Goal: Information Seeking & Learning: Find specific fact

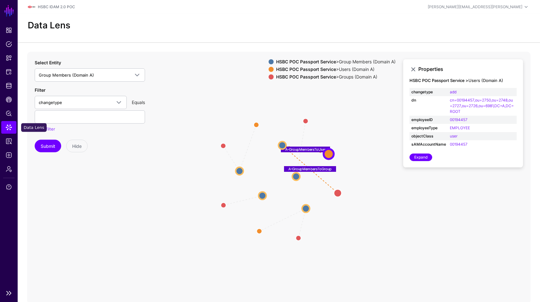
click at [7, 125] on span "Data Lens" at bounding box center [9, 127] width 6 height 6
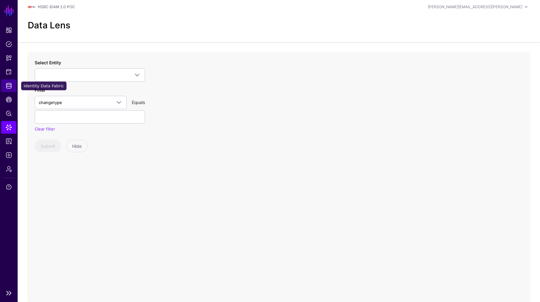
click at [9, 87] on span "Identity Data Fabric" at bounding box center [9, 86] width 6 height 6
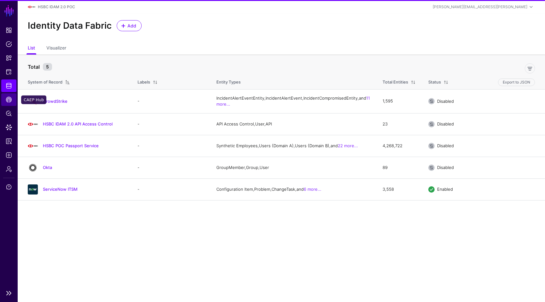
click at [11, 102] on span "CAEP Hub" at bounding box center [9, 100] width 6 height 6
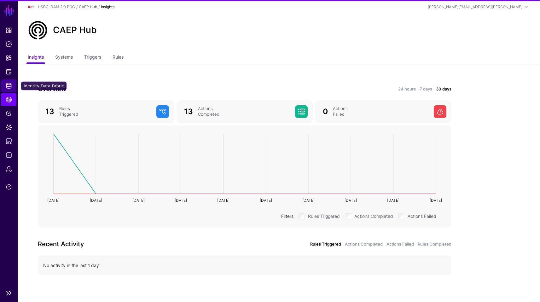
click at [10, 89] on link "Identity Data Fabric" at bounding box center [8, 85] width 15 height 13
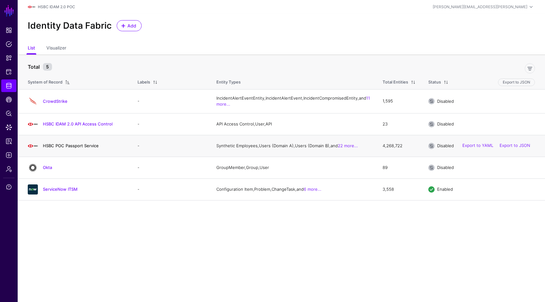
click at [93, 148] on link "HSBC POC Passport Service" at bounding box center [71, 145] width 56 height 5
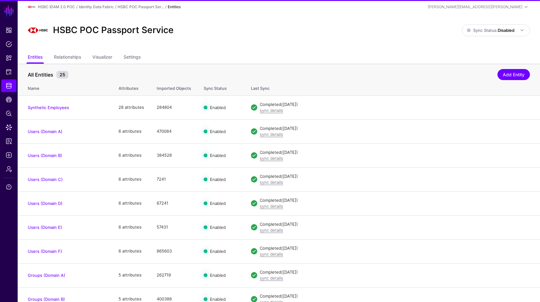
click at [124, 54] on ul "Entities Relationships Visualizer Settings" at bounding box center [279, 58] width 503 height 12
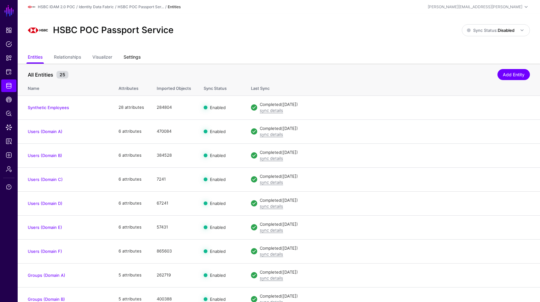
click at [130, 57] on link "Settings" at bounding box center [132, 58] width 17 height 12
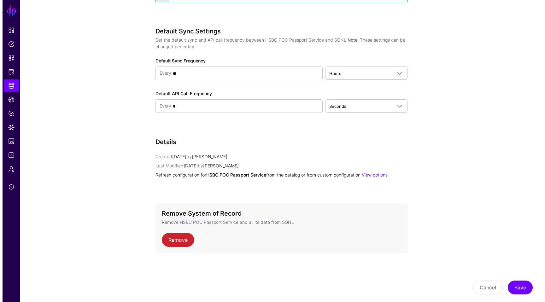
scroll to position [585, 0]
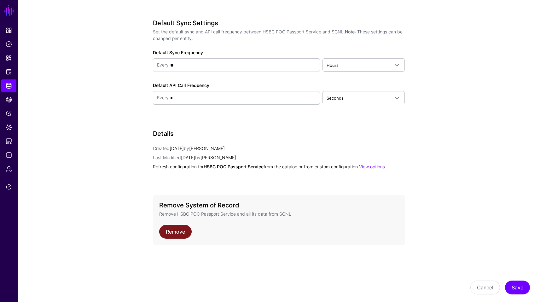
click at [169, 230] on link "Remove" at bounding box center [175, 232] width 32 height 14
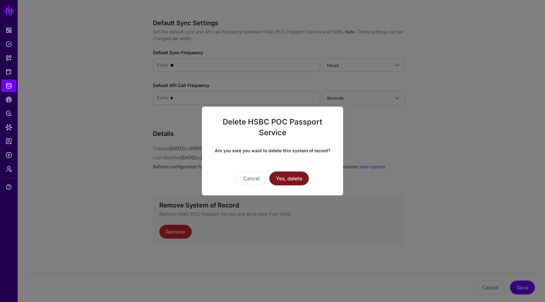
click at [302, 182] on button "Yes, delete" at bounding box center [288, 179] width 39 height 14
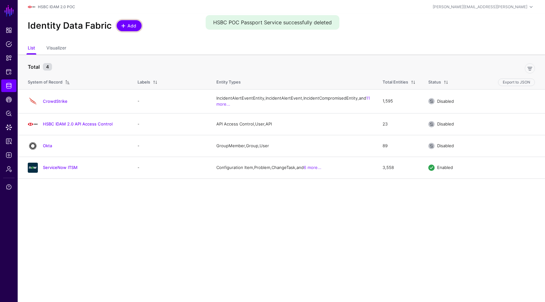
click at [125, 26] on span at bounding box center [123, 25] width 5 height 5
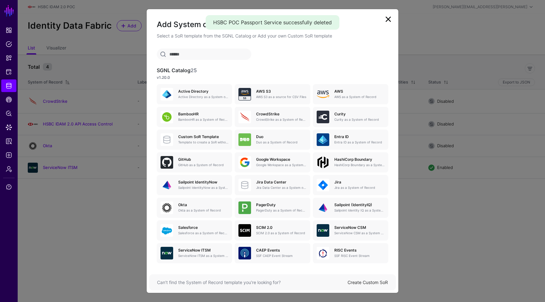
click at [373, 283] on link "Create Custom SoR" at bounding box center [368, 282] width 40 height 5
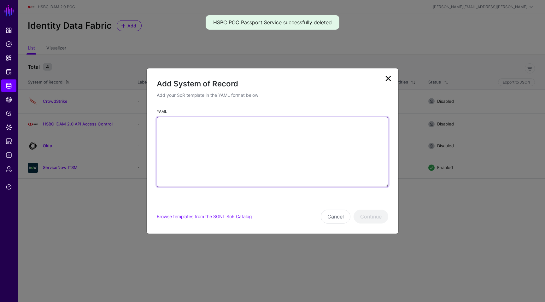
click at [246, 143] on textarea "YAML" at bounding box center [273, 152] width 232 height 70
paste textarea "**********"
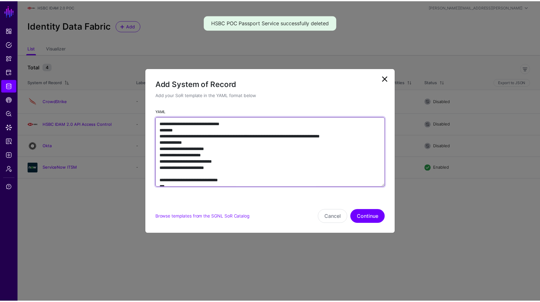
scroll to position [8003, 0]
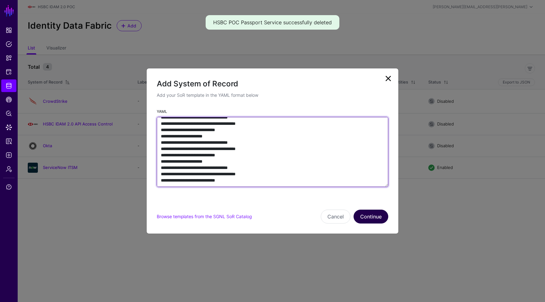
type textarea "**********"
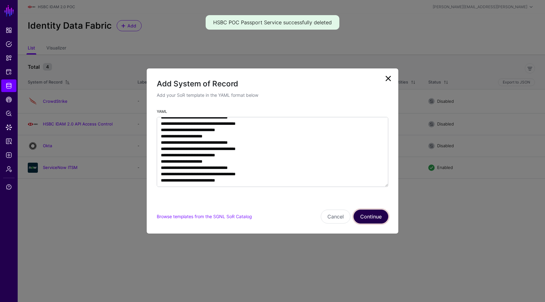
click at [385, 221] on button "Continue" at bounding box center [371, 217] width 35 height 14
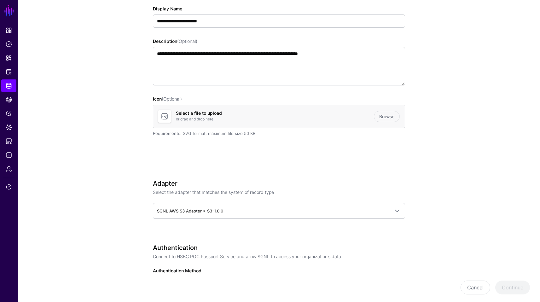
scroll to position [88, 0]
click at [383, 113] on link "Browse" at bounding box center [387, 115] width 26 height 11
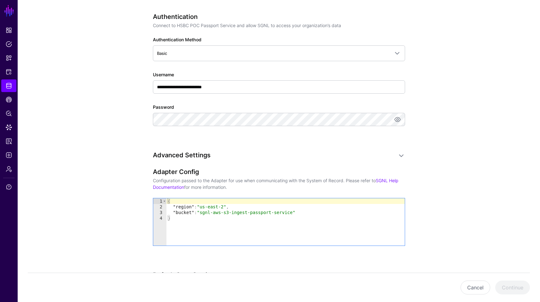
scroll to position [318, 0]
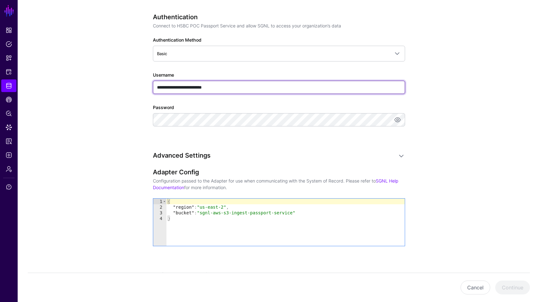
click at [234, 92] on input "**********" at bounding box center [279, 87] width 252 height 13
paste input "text"
type input "**********"
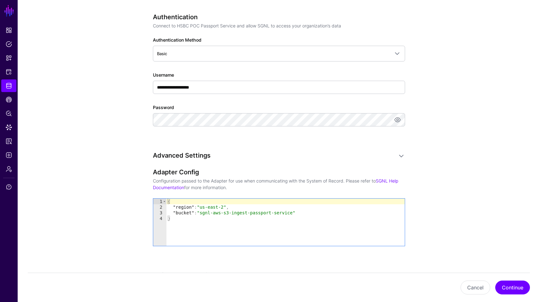
click at [502, 174] on app-datasources-details-form "**********" at bounding box center [279, 77] width 523 height 692
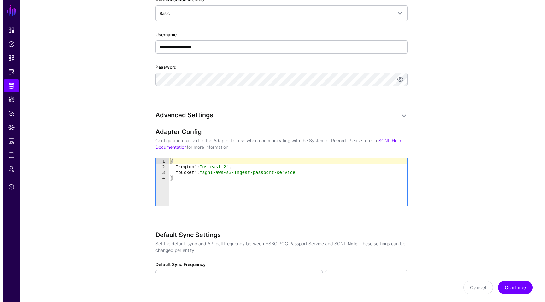
scroll to position [438, 0]
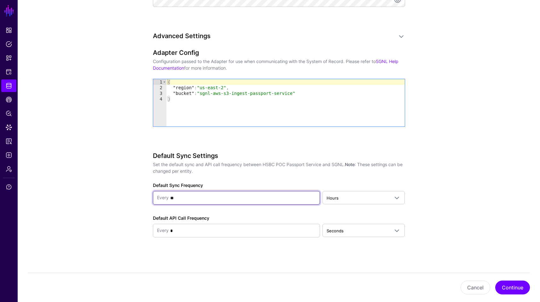
click at [256, 192] on input "**" at bounding box center [243, 198] width 148 height 13
type input "*"
type input "**"
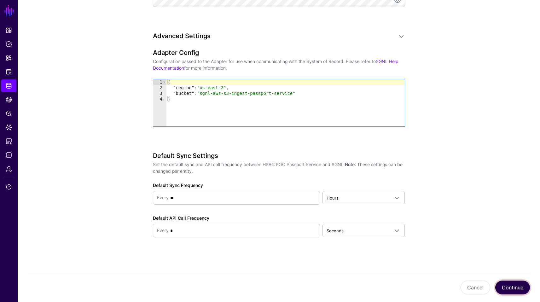
click at [516, 283] on button "Continue" at bounding box center [513, 288] width 35 height 14
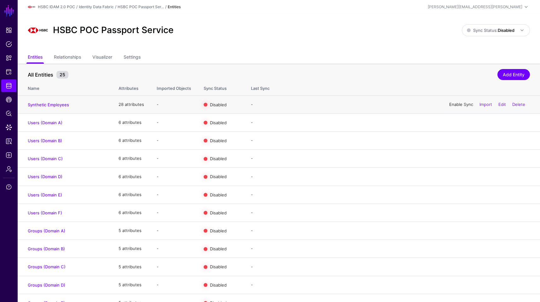
click at [462, 105] on link "Enable Sync" at bounding box center [462, 104] width 24 height 5
click at [496, 29] on span "Sync Status: Disabled" at bounding box center [491, 30] width 48 height 5
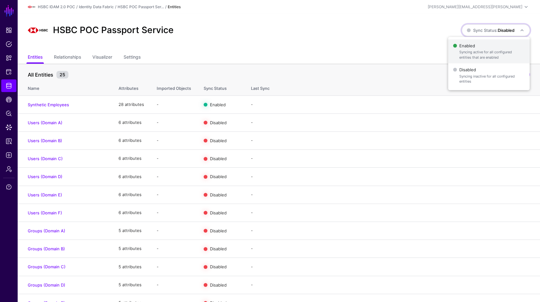
click at [478, 45] on span "Enabled Syncing active for all configured entities that are enabled" at bounding box center [489, 51] width 72 height 21
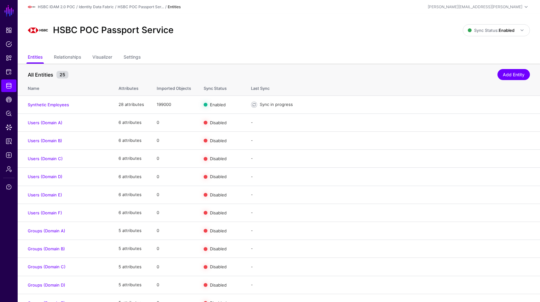
click at [297, 60] on ul "Entities Relationships Visualizer Settings" at bounding box center [279, 58] width 503 height 12
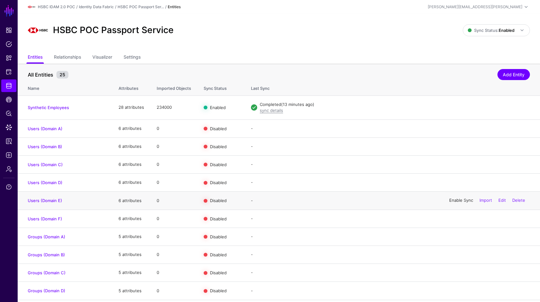
click at [457, 202] on link "Enable Sync" at bounding box center [462, 200] width 24 height 5
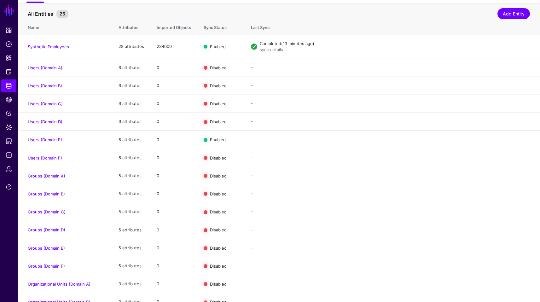
scroll to position [68, 0]
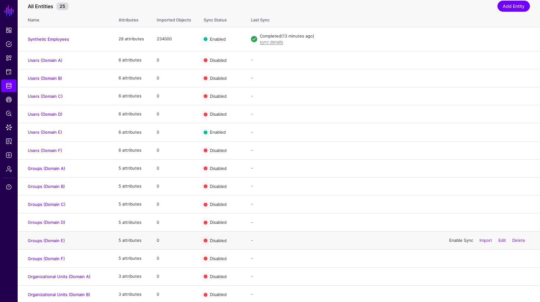
click at [450, 241] on link "Enable Sync" at bounding box center [462, 240] width 24 height 5
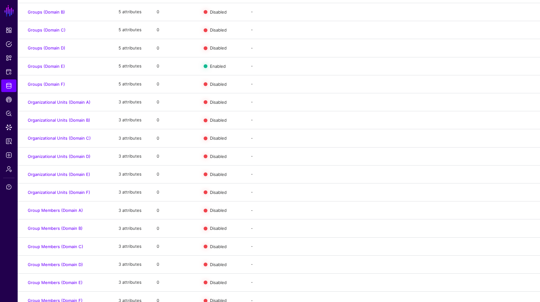
scroll to position [245, 0]
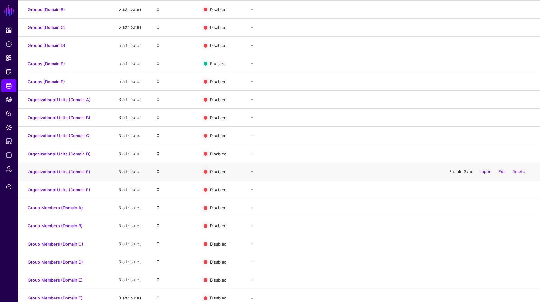
click at [462, 174] on link "Enable Sync" at bounding box center [462, 171] width 24 height 5
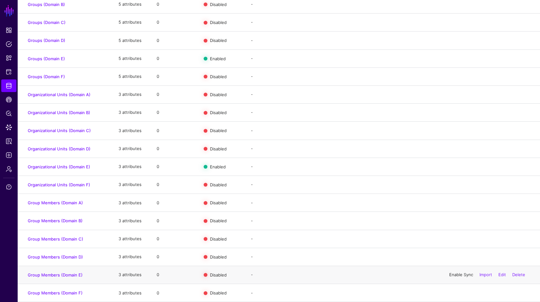
click at [456, 274] on link "Enable Sync" at bounding box center [462, 274] width 24 height 5
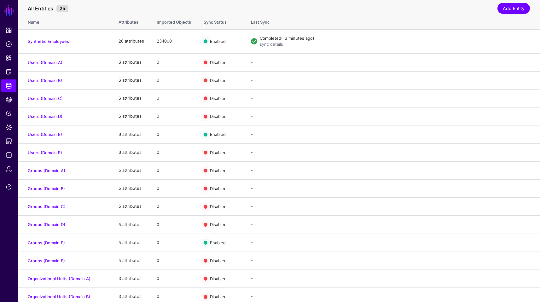
scroll to position [0, 0]
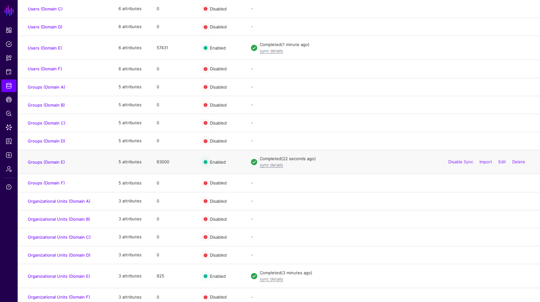
scroll to position [130, 0]
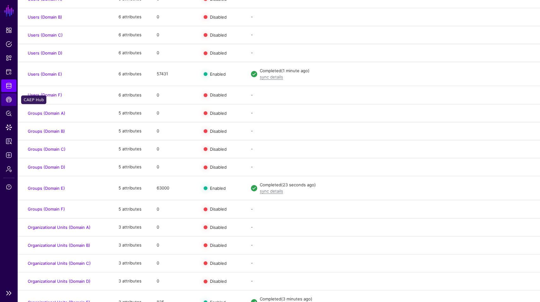
click at [5, 101] on link "CAEP Hub" at bounding box center [8, 99] width 15 height 13
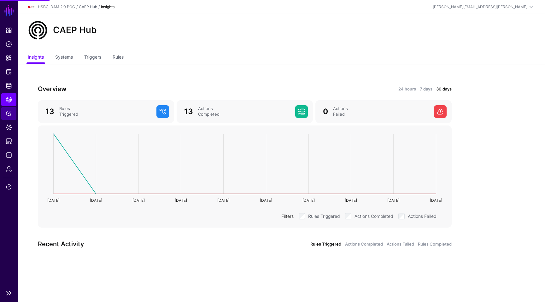
click at [12, 113] on link "Policy Lens" at bounding box center [8, 113] width 15 height 13
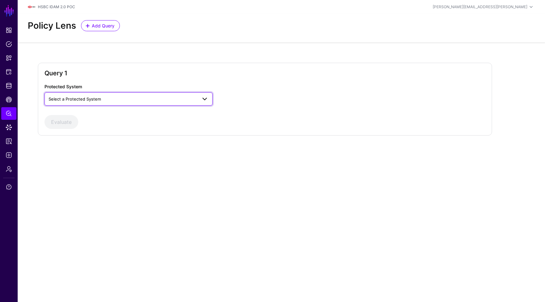
click at [86, 99] on span "Select a Protected System" at bounding box center [75, 99] width 52 height 5
click at [84, 100] on span "Select a Protected System" at bounding box center [75, 99] width 52 height 5
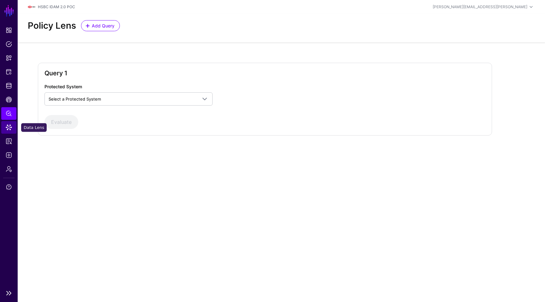
click at [5, 128] on link "Data Lens" at bounding box center [8, 127] width 15 height 13
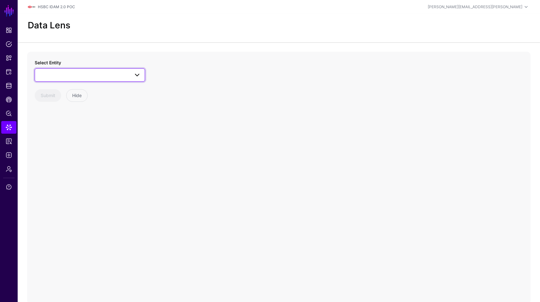
click at [110, 77] on span at bounding box center [90, 75] width 102 height 8
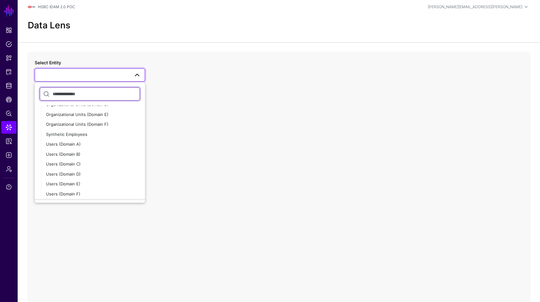
scroll to position [183, 0]
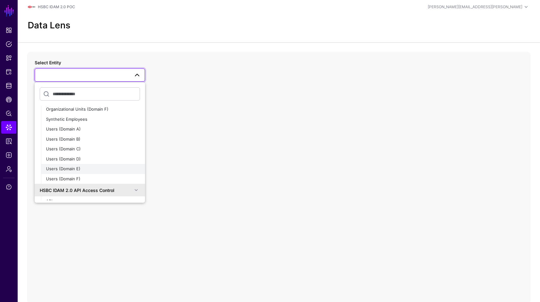
click at [83, 165] on button "Users (Domain E)" at bounding box center [93, 169] width 104 height 10
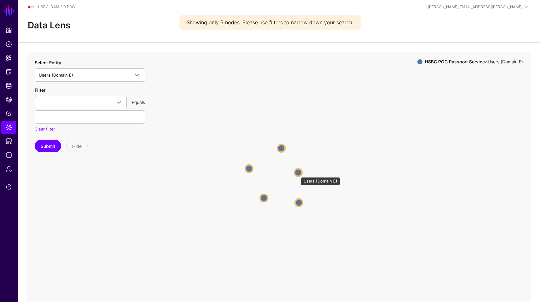
click at [298, 174] on circle at bounding box center [299, 173] width 8 height 8
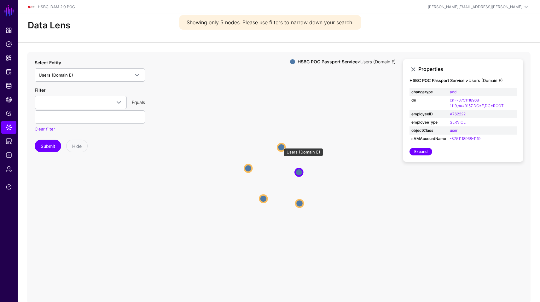
click at [281, 145] on circle at bounding box center [282, 148] width 8 height 8
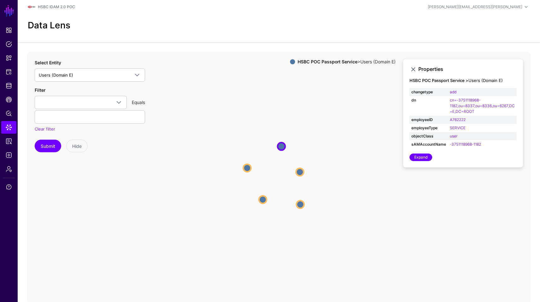
click at [303, 169] on icon "Users (Domain E) Users (Domain E) Users (Domain E) Users (Domain E) Users (Doma…" at bounding box center [279, 178] width 504 height 252
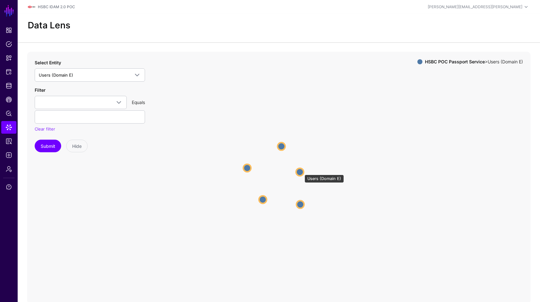
click at [302, 172] on circle at bounding box center [300, 172] width 8 height 8
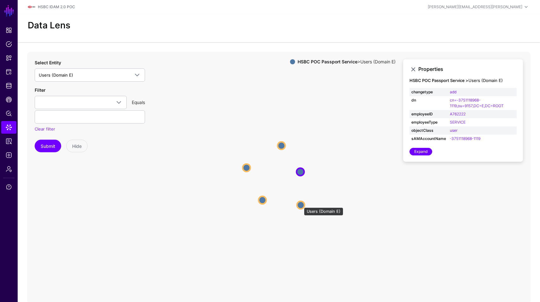
click at [301, 204] on circle at bounding box center [301, 205] width 8 height 8
click at [266, 200] on circle at bounding box center [263, 201] width 8 height 8
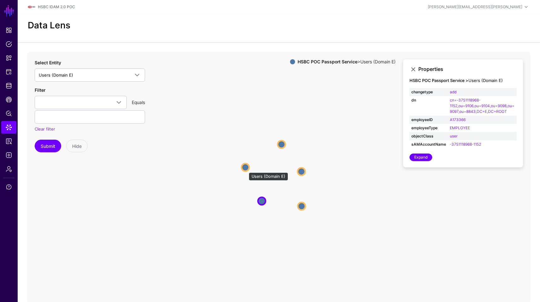
click at [246, 169] on circle at bounding box center [246, 167] width 8 height 8
drag, startPoint x: 477, startPoint y: 117, endPoint x: 450, endPoint y: 122, distance: 27.9
click at [450, 122] on td "A611740" at bounding box center [482, 120] width 69 height 8
copy link "A611740"
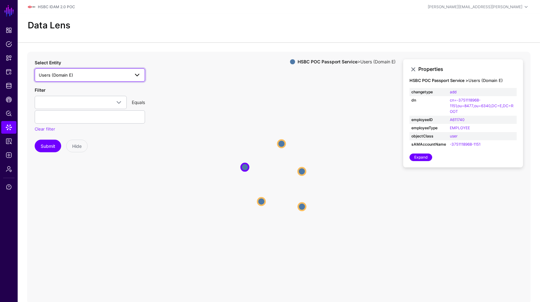
click at [113, 79] on link "Users (Domain E)" at bounding box center [90, 74] width 110 height 13
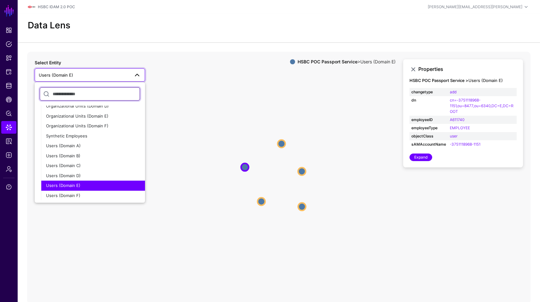
scroll to position [170, 0]
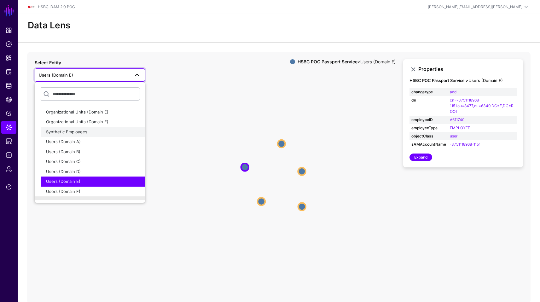
click at [116, 135] on div "Synthetic Employees" at bounding box center [93, 132] width 94 height 6
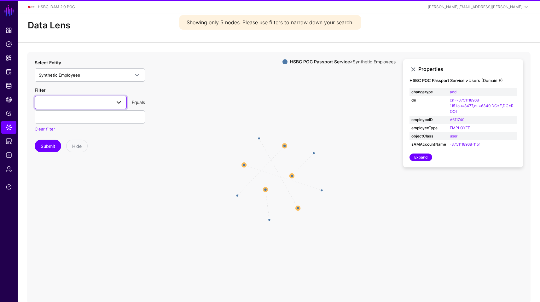
click at [74, 101] on span at bounding box center [81, 103] width 84 height 8
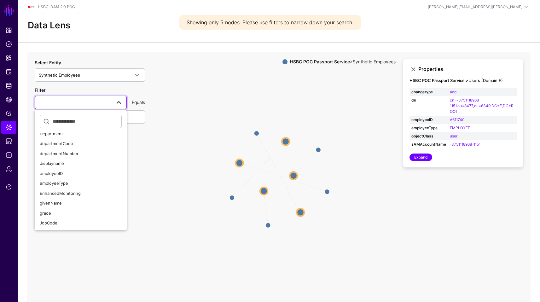
scroll to position [65, 0]
click at [85, 175] on button "employeeID" at bounding box center [81, 173] width 92 height 10
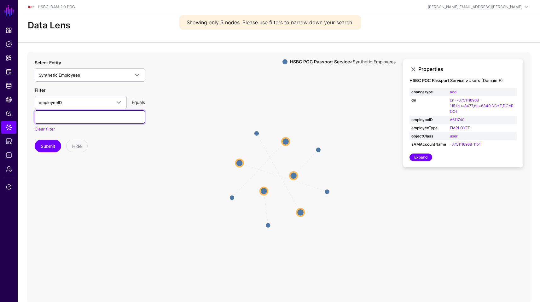
click at [97, 121] on input "text" at bounding box center [90, 116] width 110 height 13
paste input "*******"
type input "*******"
click at [50, 145] on button "Submit" at bounding box center [48, 146] width 26 height 13
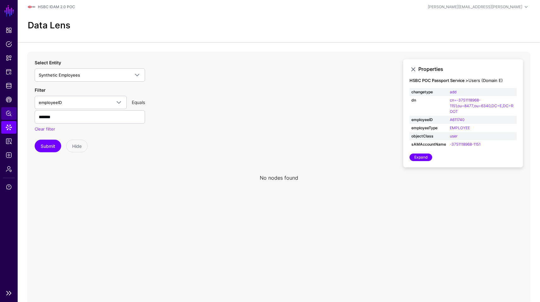
click at [4, 116] on link "Policy Lens" at bounding box center [8, 113] width 15 height 13
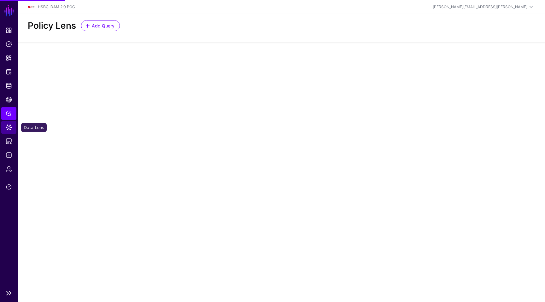
click at [5, 124] on link "Data Lens" at bounding box center [8, 127] width 15 height 13
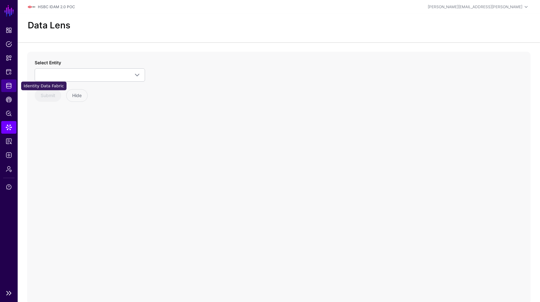
click at [9, 87] on span "Identity Data Fabric" at bounding box center [9, 86] width 6 height 6
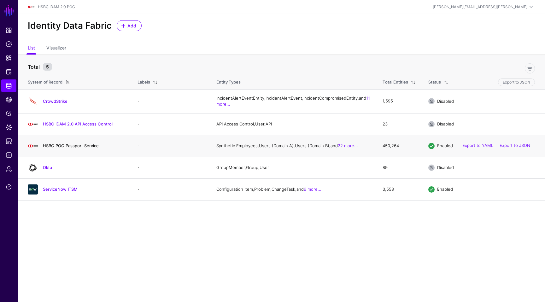
click at [72, 148] on link "HSBC POC Passport Service" at bounding box center [71, 145] width 56 height 5
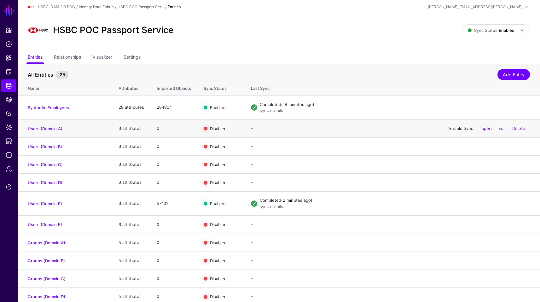
click at [455, 131] on link "Enable Sync" at bounding box center [462, 128] width 24 height 5
click at [456, 147] on link "Enable Sync" at bounding box center [462, 146] width 24 height 5
click at [457, 167] on link "Enable Sync" at bounding box center [462, 164] width 24 height 5
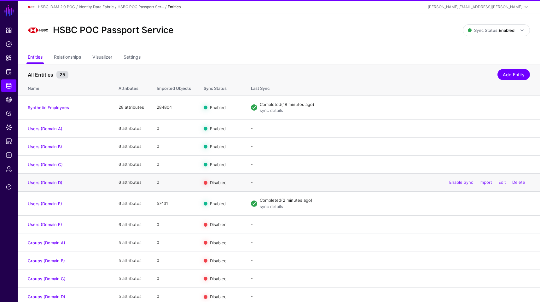
click at [455, 186] on div "Enable Sync Import Edit Delete" at bounding box center [487, 183] width 85 height 16
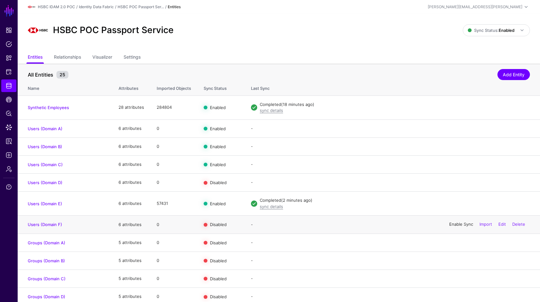
click at [455, 226] on link "Enable Sync" at bounding box center [462, 224] width 24 height 5
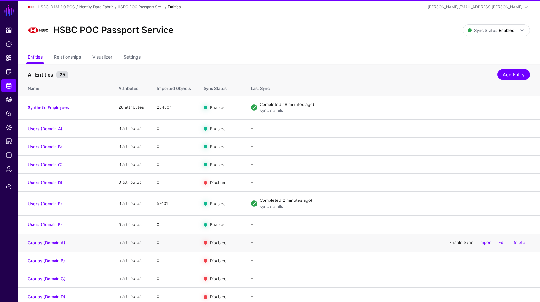
click at [453, 245] on link "Enable Sync" at bounding box center [462, 242] width 24 height 5
click at [454, 262] on link "Enable Sync" at bounding box center [462, 260] width 24 height 5
click at [456, 279] on link "Enable Sync" at bounding box center [462, 278] width 24 height 5
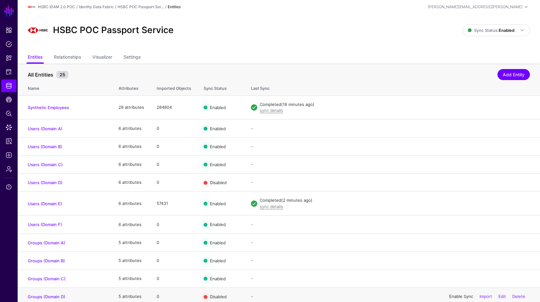
click at [457, 297] on link "Enable Sync" at bounding box center [462, 296] width 24 height 5
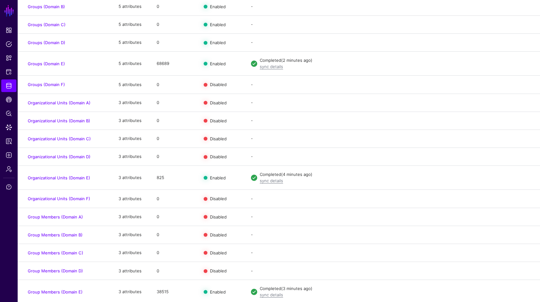
scroll to position [263, 0]
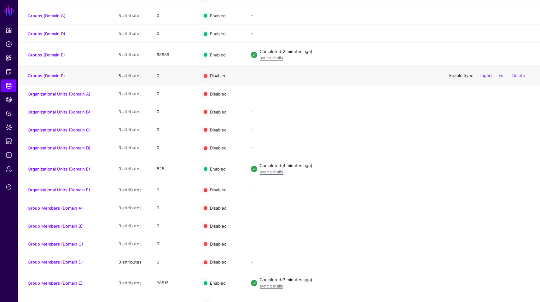
click at [458, 78] on link "Enable Sync" at bounding box center [462, 75] width 24 height 5
click at [457, 95] on link "Enable Sync" at bounding box center [462, 93] width 24 height 5
click at [456, 114] on link "Enable Sync" at bounding box center [462, 111] width 24 height 5
click at [455, 132] on link "Enable Sync" at bounding box center [462, 129] width 24 height 5
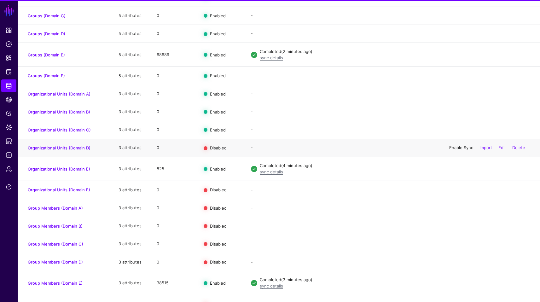
click at [456, 150] on link "Enable Sync" at bounding box center [462, 147] width 24 height 5
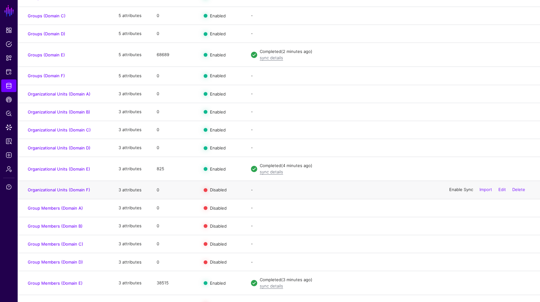
click at [456, 191] on link "Enable Sync" at bounding box center [462, 189] width 24 height 5
click at [457, 210] on link "Enable Sync" at bounding box center [462, 207] width 24 height 5
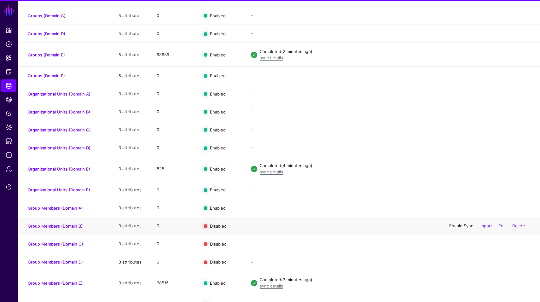
click at [456, 228] on link "Enable Sync" at bounding box center [462, 225] width 24 height 5
click at [456, 246] on link "Enable Sync" at bounding box center [462, 243] width 24 height 5
click at [458, 263] on link "Enable Sync" at bounding box center [462, 262] width 24 height 5
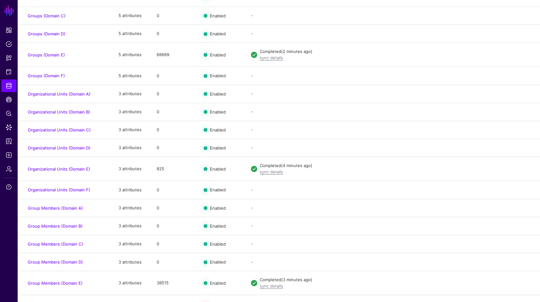
scroll to position [277, 0]
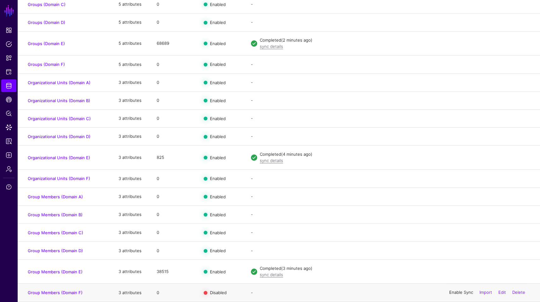
click at [460, 293] on link "Enable Sync" at bounding box center [462, 292] width 24 height 5
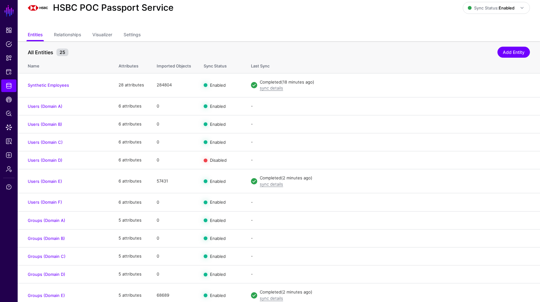
scroll to position [0, 0]
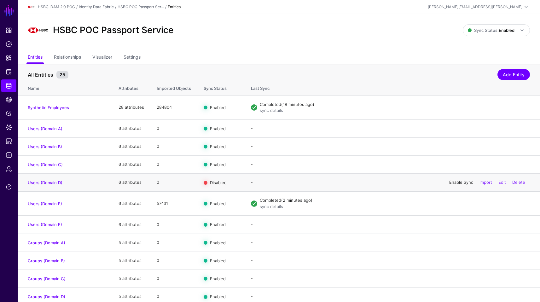
click at [457, 181] on link "Enable Sync" at bounding box center [462, 182] width 24 height 5
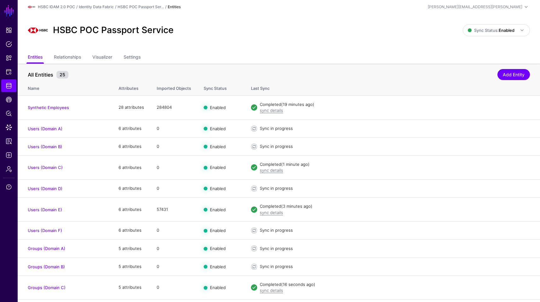
click at [274, 28] on div "HSBC POC Passport Service" at bounding box center [245, 30] width 440 height 20
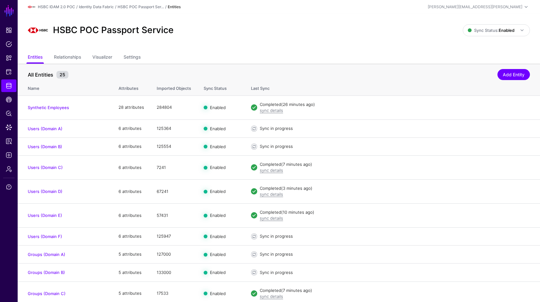
click at [329, 47] on div "HSBC POC Passport Service Sync Status: Enabled Enabled Syncing active for all c…" at bounding box center [279, 33] width 523 height 38
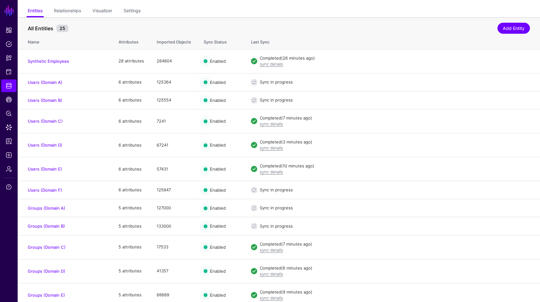
scroll to position [50, 0]
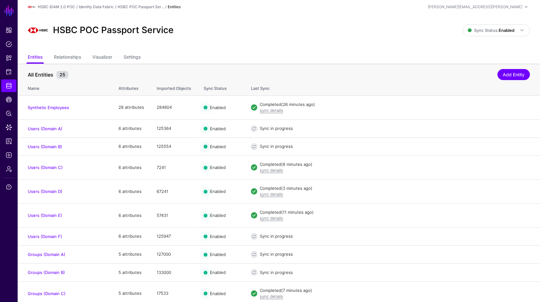
click at [278, 40] on div "HSBC POC Passport Service" at bounding box center [245, 30] width 440 height 20
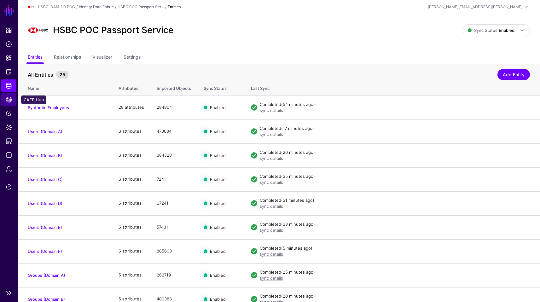
click at [11, 98] on span "CAEP Hub" at bounding box center [9, 100] width 6 height 6
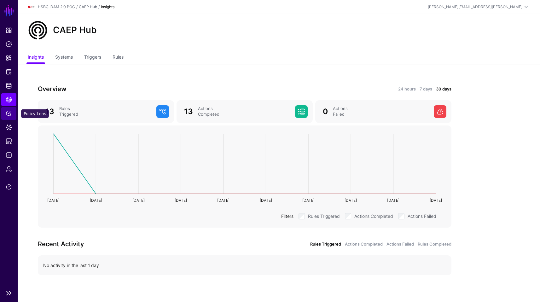
click at [12, 111] on link "Policy Lens" at bounding box center [8, 113] width 15 height 13
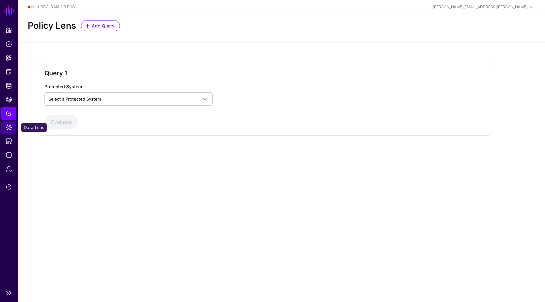
click at [14, 127] on link "Data Lens" at bounding box center [8, 127] width 15 height 13
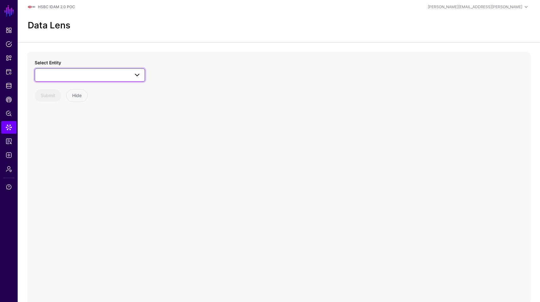
click at [127, 75] on span at bounding box center [90, 75] width 102 height 8
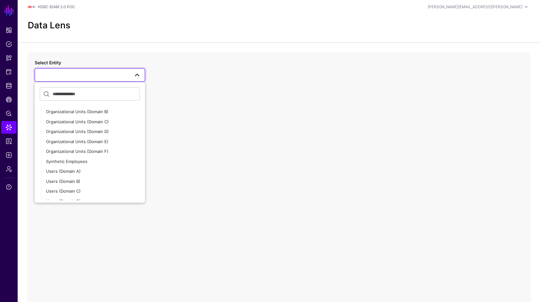
scroll to position [143, 0]
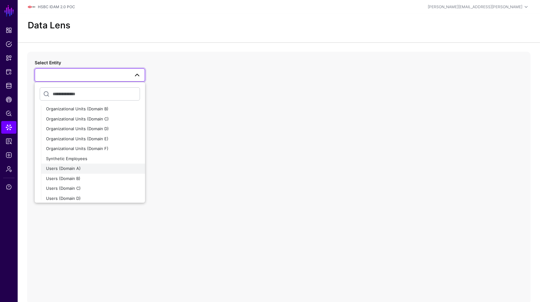
click at [77, 166] on span "Users (Domain A)" at bounding box center [63, 168] width 35 height 5
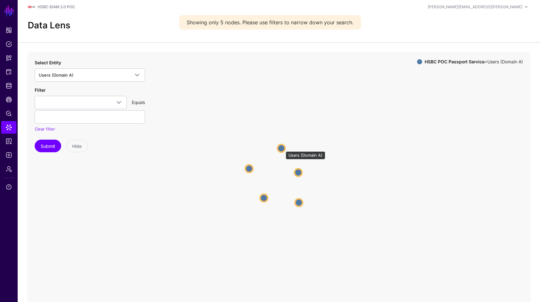
click at [283, 148] on circle at bounding box center [282, 148] width 8 height 8
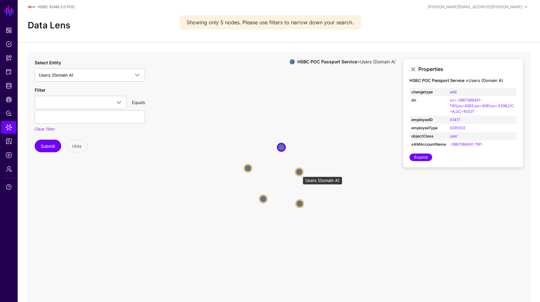
click at [300, 173] on circle at bounding box center [300, 172] width 8 height 8
click at [302, 203] on circle at bounding box center [301, 204] width 8 height 8
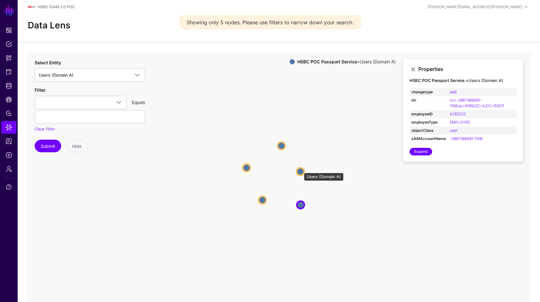
click at [301, 170] on circle at bounding box center [301, 172] width 8 height 8
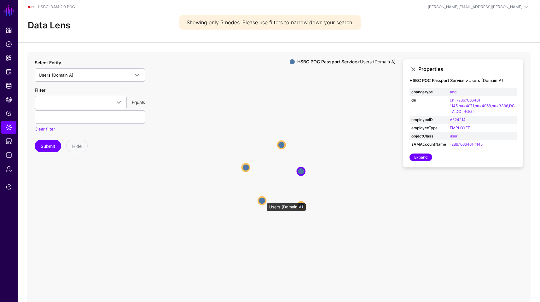
click at [263, 200] on circle at bounding box center [262, 201] width 8 height 8
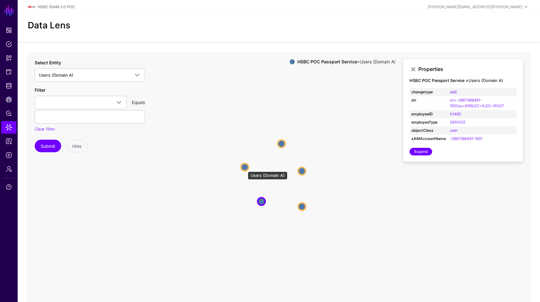
click at [245, 168] on circle at bounding box center [245, 167] width 8 height 8
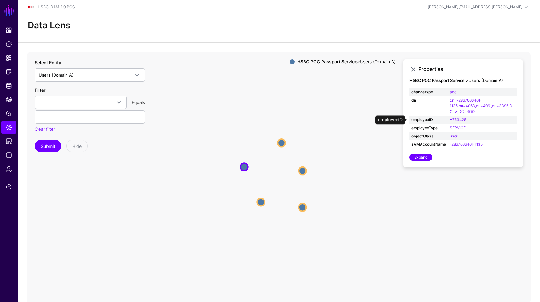
click at [476, 120] on td "A753425" at bounding box center [482, 120] width 69 height 8
click at [283, 142] on circle at bounding box center [282, 143] width 8 height 8
click at [304, 173] on circle at bounding box center [303, 171] width 8 height 8
drag, startPoint x: 481, startPoint y: 116, endPoint x: 464, endPoint y: 119, distance: 17.6
click at [464, 119] on td "A524214" at bounding box center [482, 120] width 69 height 8
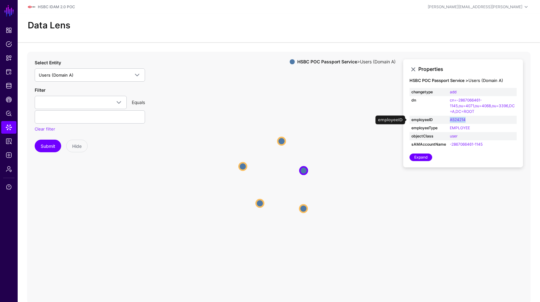
drag, startPoint x: 473, startPoint y: 119, endPoint x: 445, endPoint y: 121, distance: 27.9
click at [445, 121] on tr "employeeID A524214" at bounding box center [463, 120] width 107 height 8
copy tr "A524214"
click at [108, 72] on span "Users (Domain A)" at bounding box center [84, 75] width 91 height 7
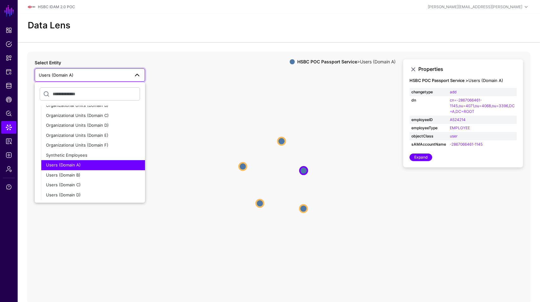
scroll to position [146, 0]
click at [96, 154] on div "Synthetic Employees" at bounding box center [93, 156] width 94 height 6
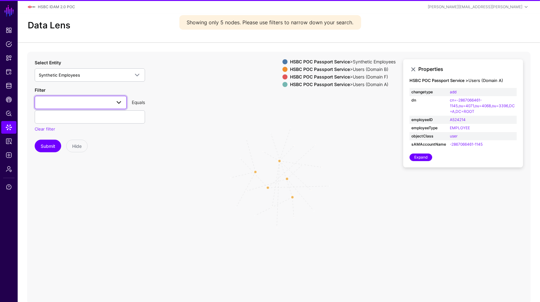
click at [83, 99] on span at bounding box center [81, 103] width 84 height 8
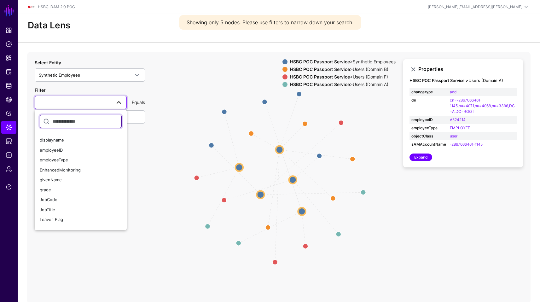
scroll to position [86, 0]
click at [68, 154] on div "employeeID" at bounding box center [81, 151] width 82 height 6
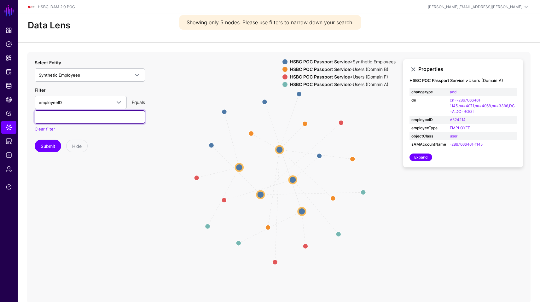
click at [81, 118] on input "text" at bounding box center [90, 116] width 110 height 13
paste input "*******"
click at [48, 118] on input "*******" at bounding box center [90, 116] width 110 height 13
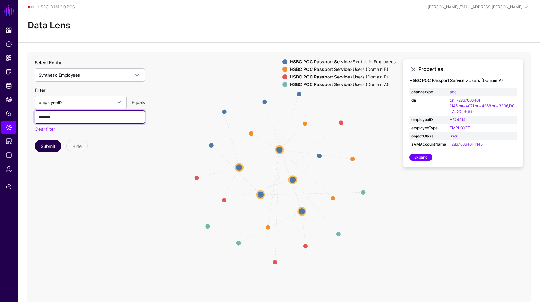
type input "*******"
click at [51, 142] on button "Submit" at bounding box center [48, 146] width 26 height 13
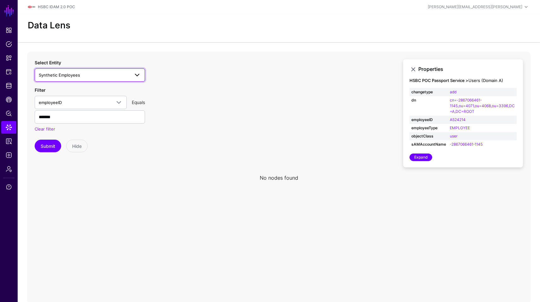
click at [115, 80] on link "Synthetic Employees" at bounding box center [90, 74] width 110 height 13
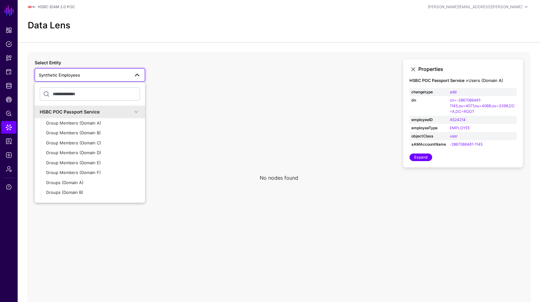
click at [111, 80] on link "Synthetic Employees" at bounding box center [90, 74] width 110 height 13
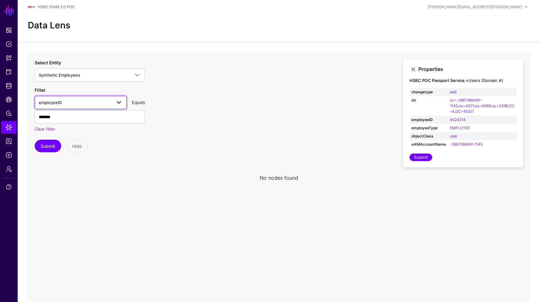
click at [103, 105] on span "employeeID" at bounding box center [75, 102] width 73 height 7
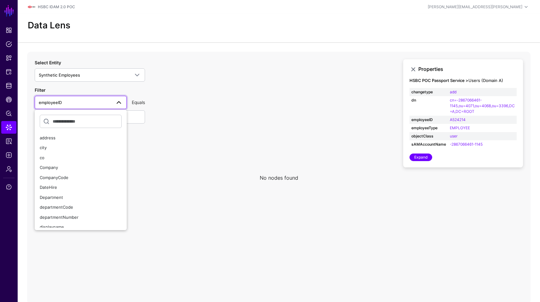
click at [180, 121] on icon at bounding box center [279, 178] width 504 height 252
click at [12, 129] on span "Data Lens" at bounding box center [9, 127] width 6 height 6
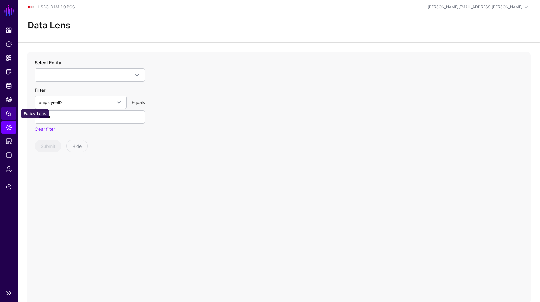
click at [1, 111] on link "Policy Lens" at bounding box center [8, 113] width 15 height 13
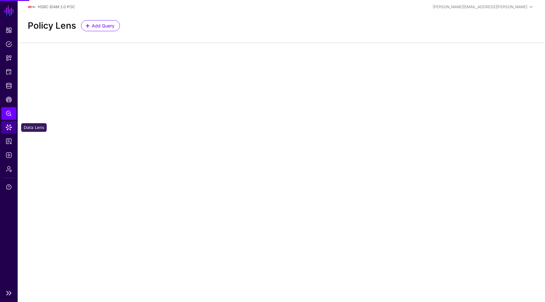
click at [7, 125] on span "Data Lens" at bounding box center [9, 127] width 6 height 6
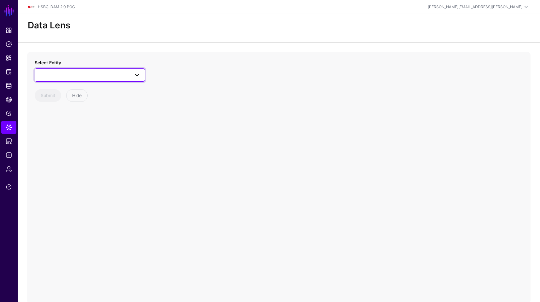
click at [101, 76] on span at bounding box center [90, 75] width 102 height 8
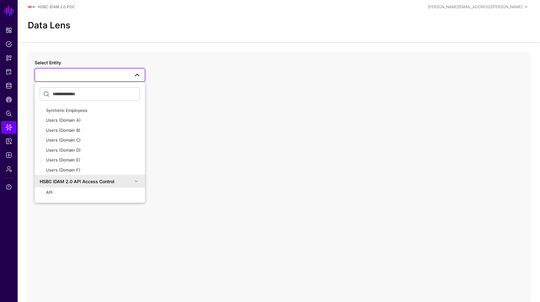
scroll to position [186, 0]
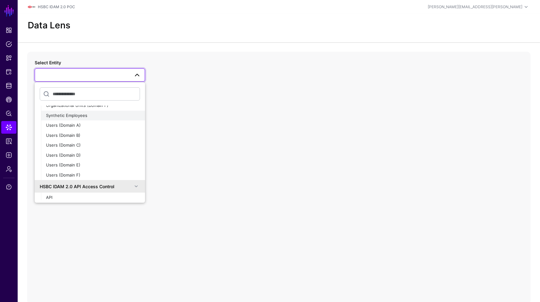
click at [97, 118] on div "Synthetic Employees" at bounding box center [93, 116] width 94 height 6
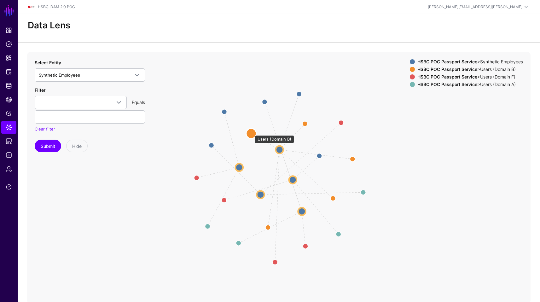
click at [252, 132] on circle at bounding box center [251, 133] width 10 height 10
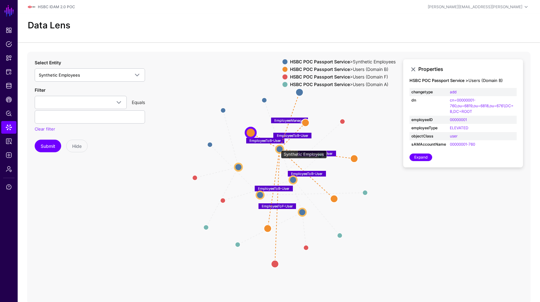
click at [278, 147] on circle at bounding box center [280, 149] width 8 height 8
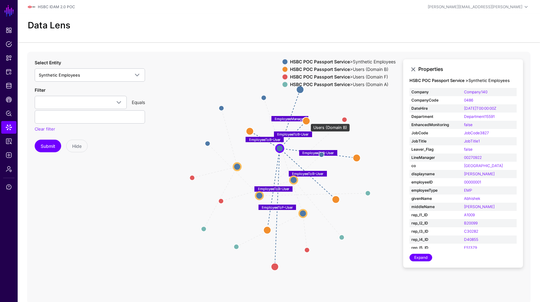
click at [308, 121] on circle at bounding box center [307, 121] width 8 height 8
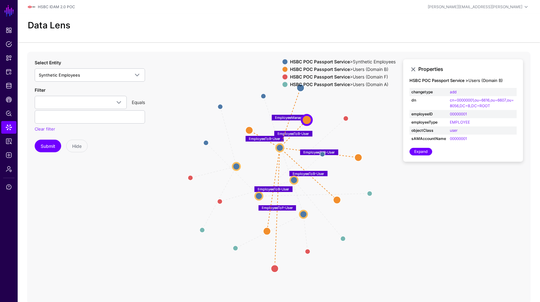
click at [420, 241] on icon "EmployeeToF-User EmployeeToA-User EmployeeManager EmployeeToF-User EmployeeToA-…" at bounding box center [279, 178] width 504 height 252
